Goal: Task Accomplishment & Management: Manage account settings

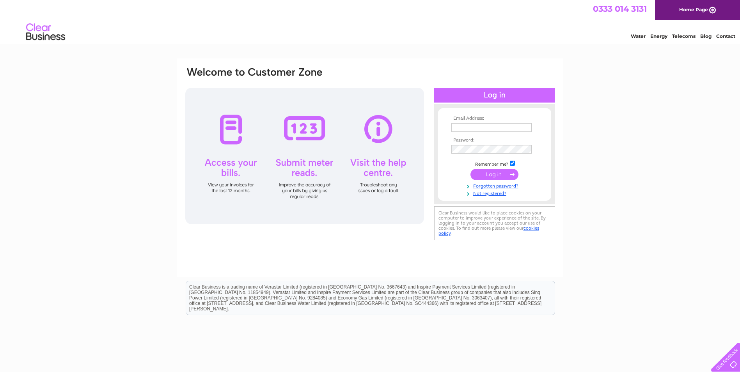
click at [483, 124] on input "text" at bounding box center [491, 127] width 80 height 9
type input "graciepotter1996@gmail.com"
click at [470, 170] on input "submit" at bounding box center [494, 175] width 48 height 11
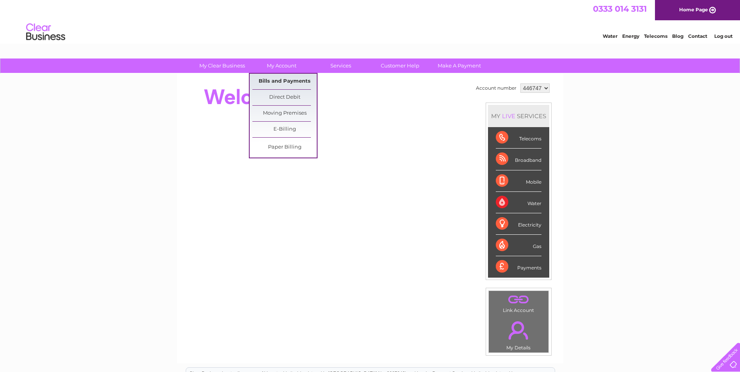
click at [279, 78] on link "Bills and Payments" at bounding box center [284, 82] width 64 height 16
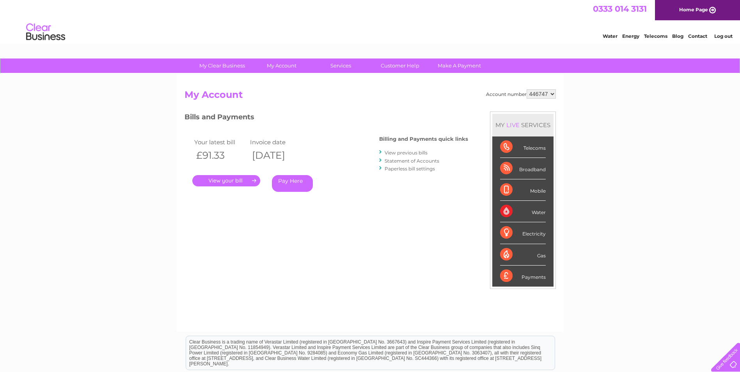
click at [246, 181] on link "." at bounding box center [226, 180] width 68 height 11
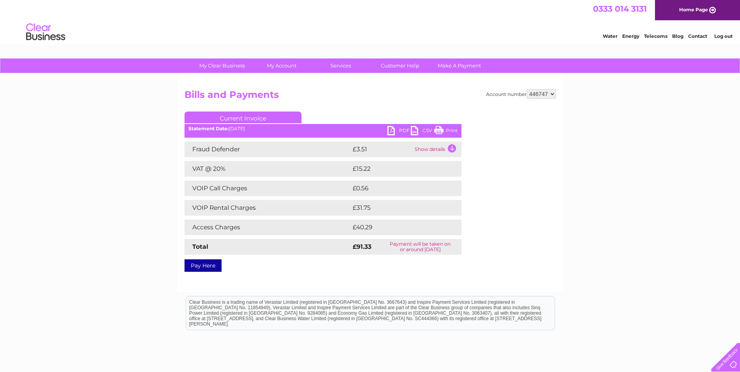
click at [398, 132] on link "PDF" at bounding box center [398, 131] width 23 height 11
